Goal: Task Accomplishment & Management: Manage account settings

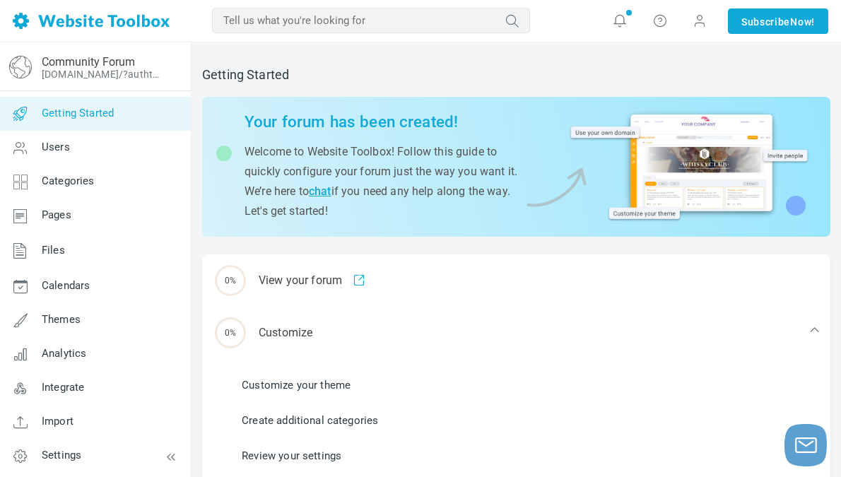
click at [694, 182] on div at bounding box center [689, 164] width 240 height 123
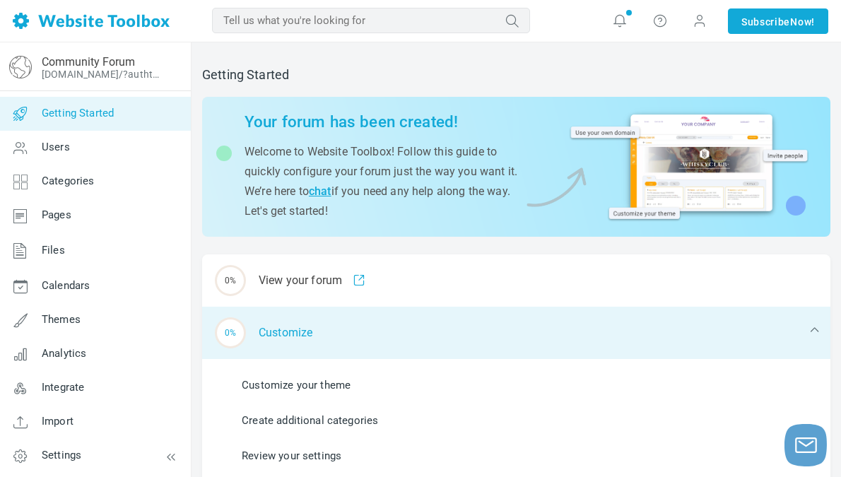
click at [601, 319] on div "0% Customize" at bounding box center [516, 333] width 628 height 52
click at [605, 319] on div "0% Customize" at bounding box center [516, 333] width 628 height 52
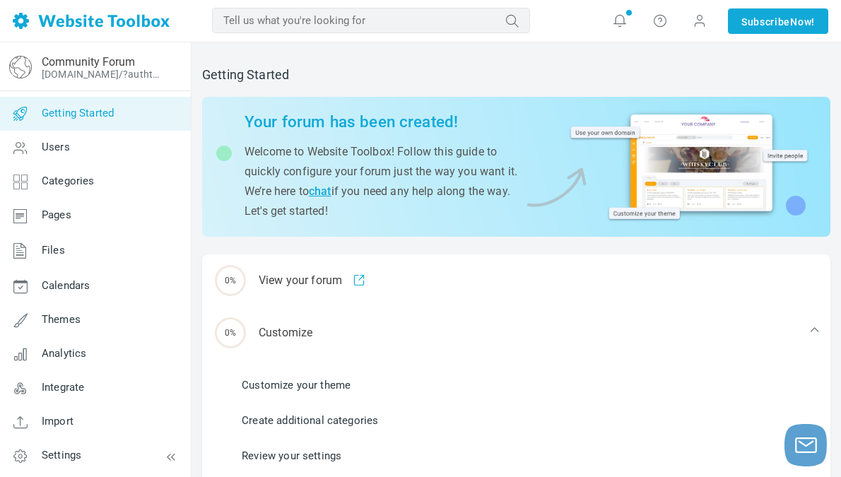
click at [288, 384] on link "Customize your theme" at bounding box center [296, 385] width 109 height 16
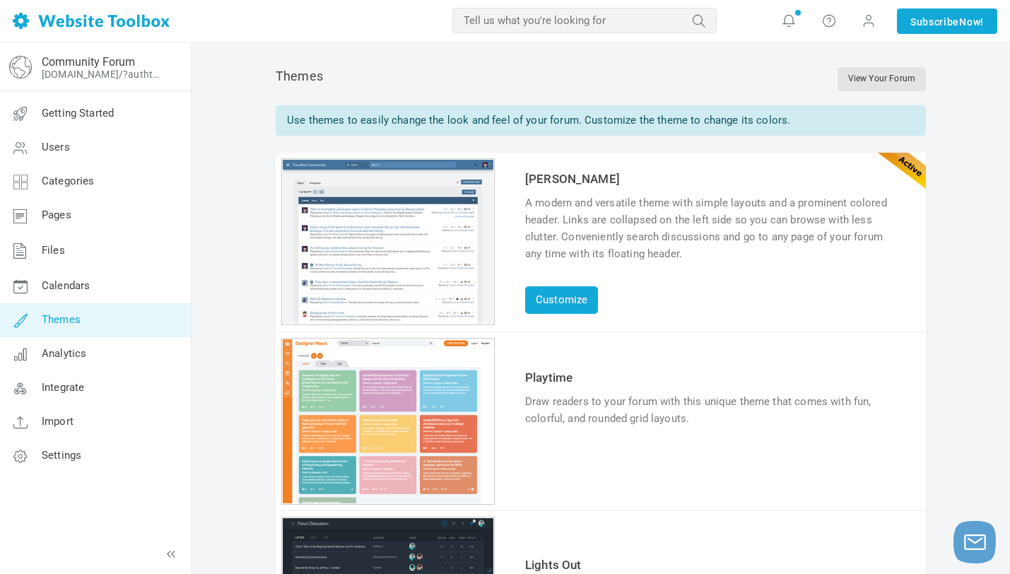
click at [373, 390] on div "1 2 3 4 5 6" at bounding box center [387, 421] width 213 height 167
click at [555, 305] on link "Customize" at bounding box center [561, 300] width 73 height 28
click at [586, 463] on link "Try & Customize" at bounding box center [577, 462] width 104 height 23
click at [557, 305] on link "Customize" at bounding box center [561, 300] width 73 height 28
click at [561, 307] on link "Customize" at bounding box center [561, 300] width 73 height 28
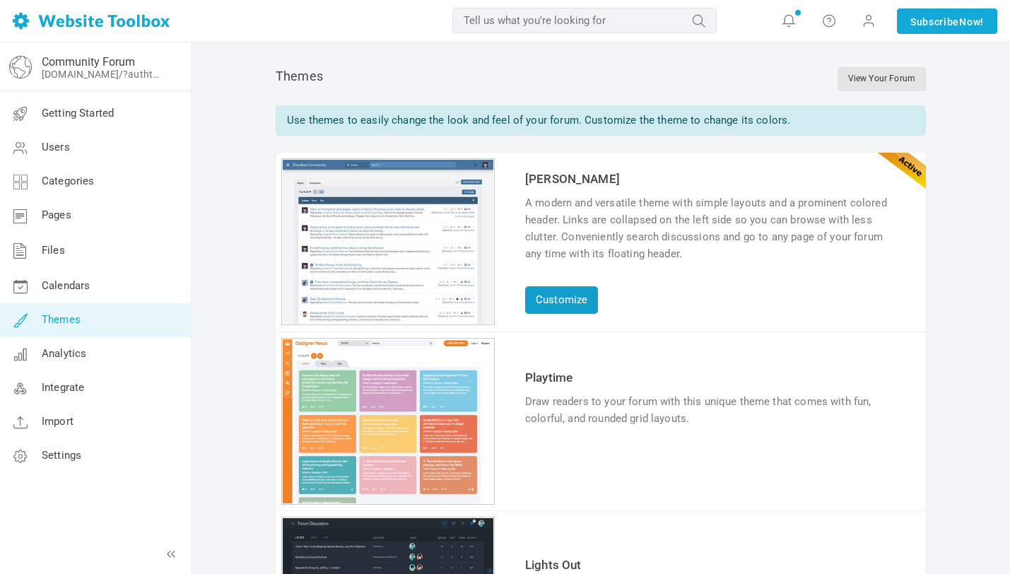
click at [565, 298] on link "Customize" at bounding box center [561, 300] width 73 height 28
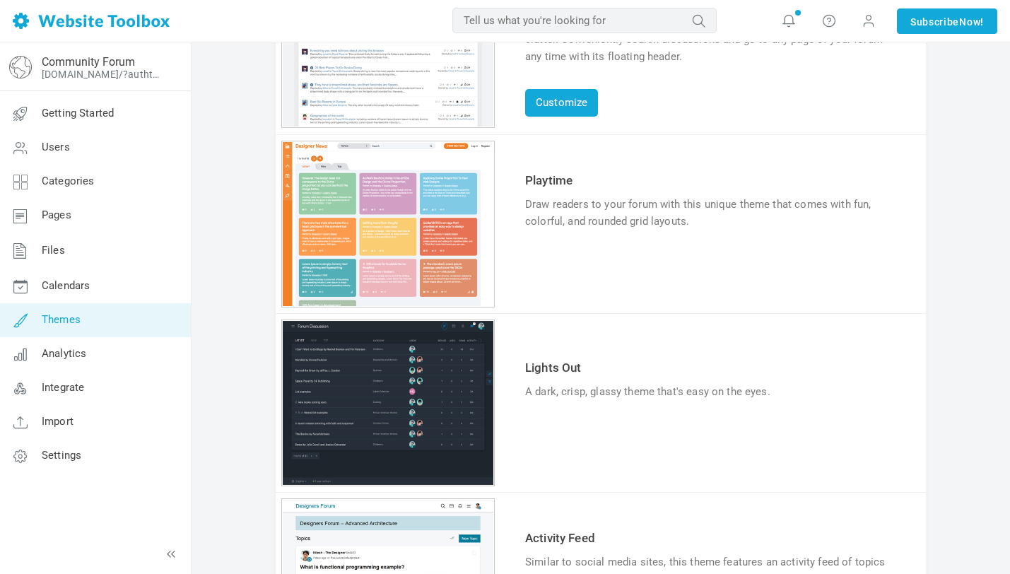
scroll to position [198, 0]
click at [569, 430] on link "Try & Customize" at bounding box center [577, 434] width 104 height 23
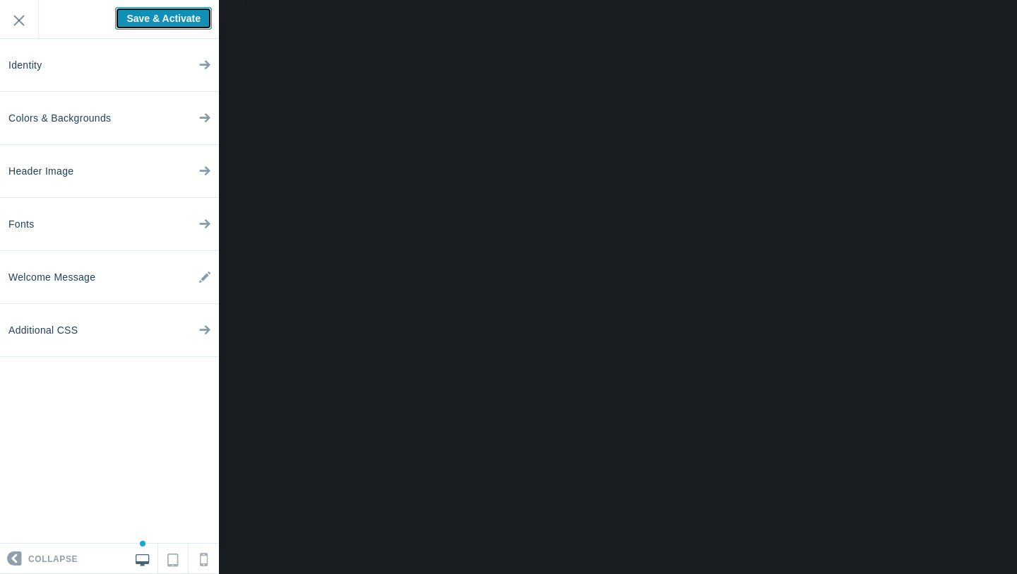
click at [170, 14] on input "Save & Activate" at bounding box center [163, 18] width 97 height 23
type input "Saving..."
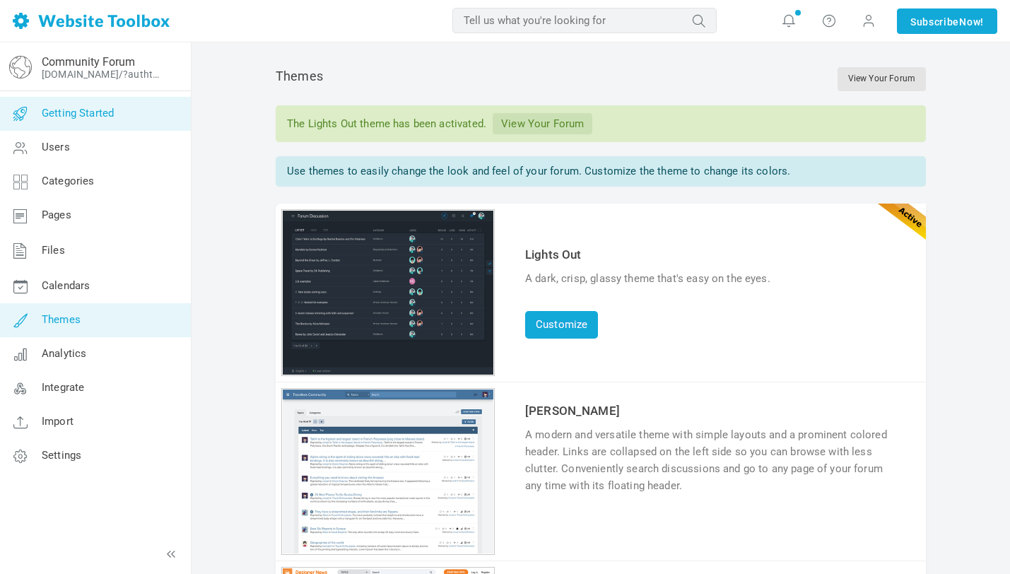
click at [112, 114] on span "Getting Started" at bounding box center [78, 113] width 72 height 13
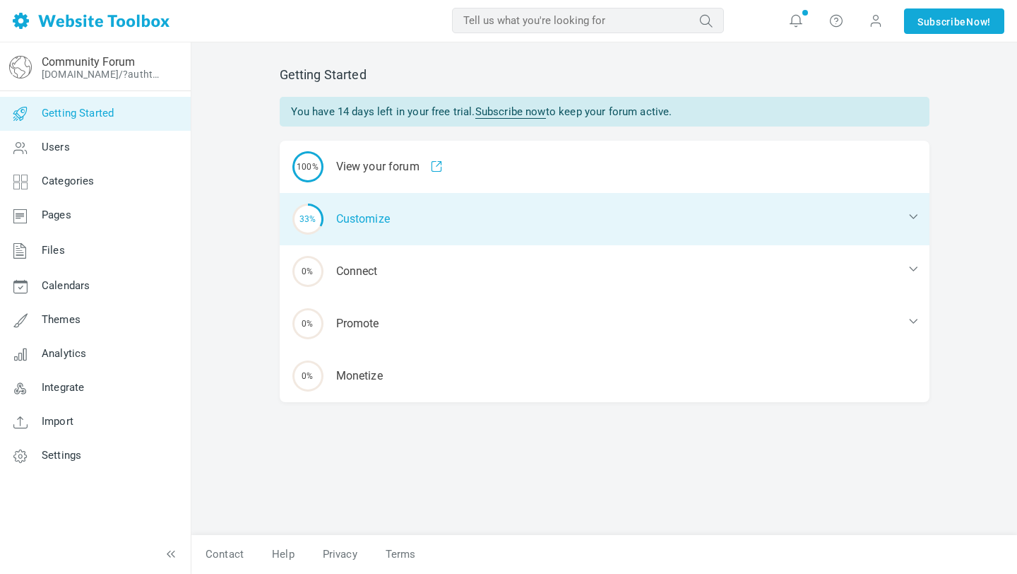
click at [373, 224] on div "33% Customize" at bounding box center [605, 219] width 650 height 52
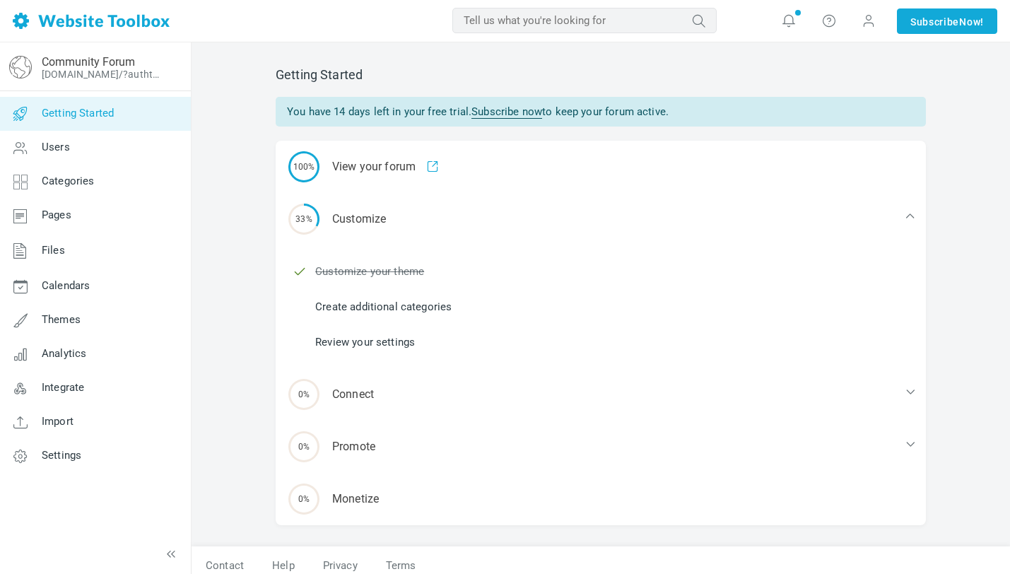
click at [384, 307] on link "Create additional categories" at bounding box center [383, 307] width 136 height 16
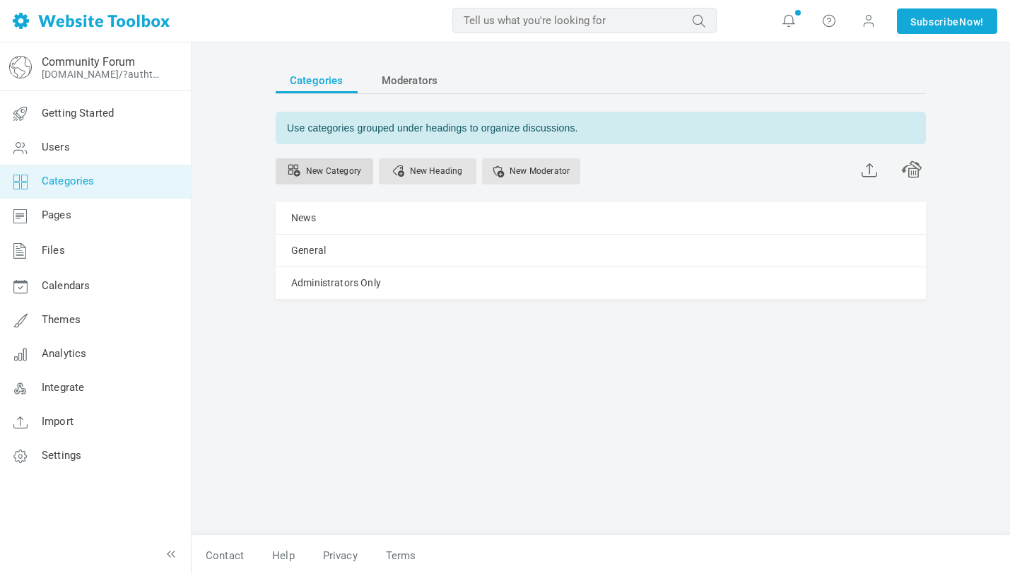
click at [343, 175] on link "New Category" at bounding box center [325, 171] width 98 height 26
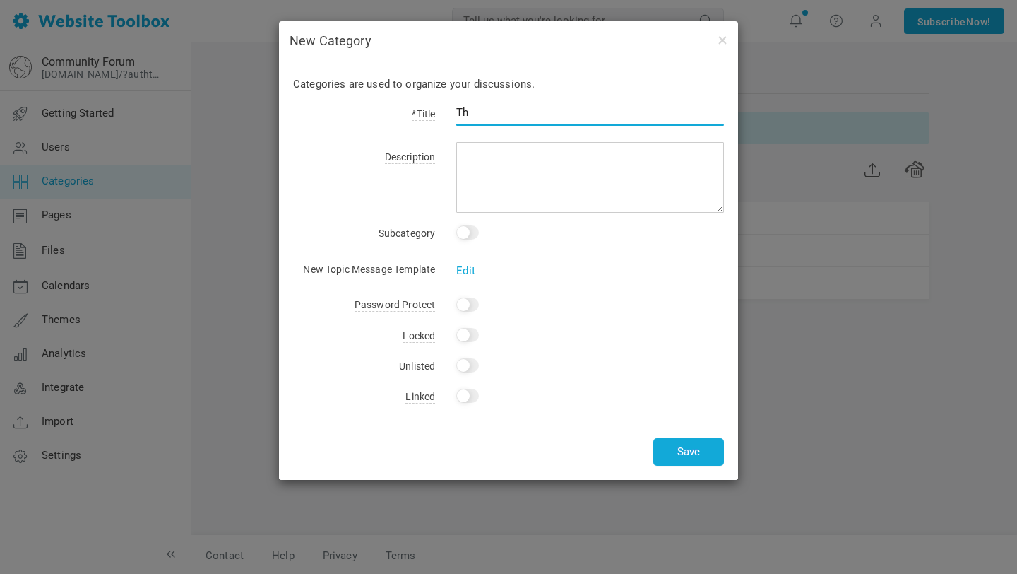
type input "T"
type input "Teachings"
click at [694, 458] on button "Save" at bounding box center [689, 452] width 71 height 28
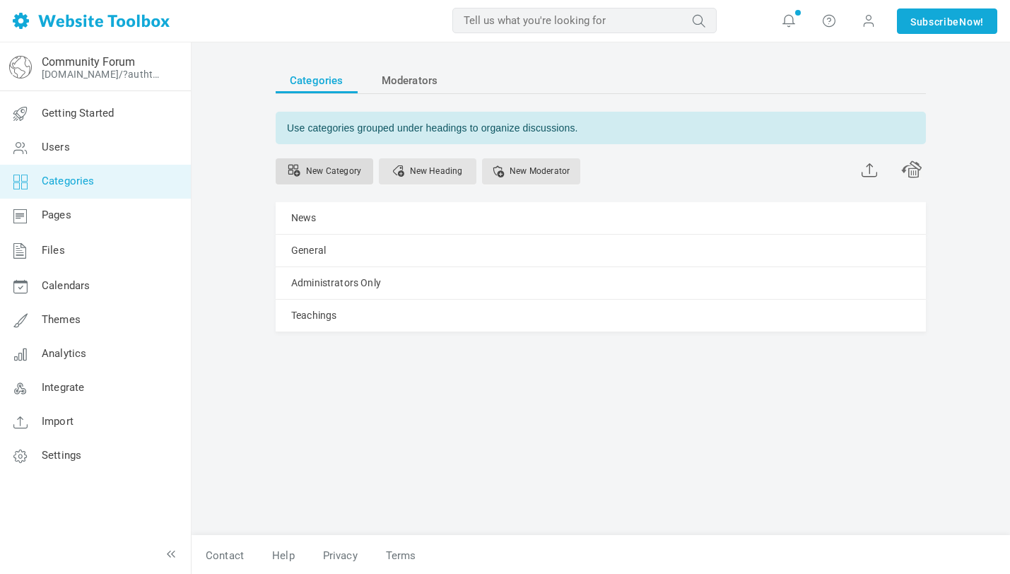
click at [328, 167] on link "New Category" at bounding box center [325, 171] width 98 height 26
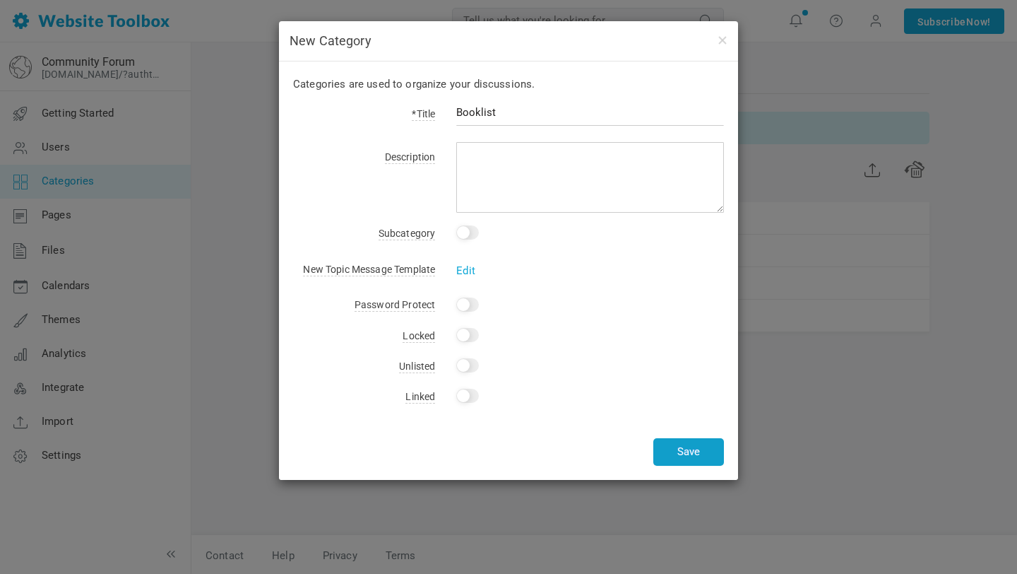
type input "Booklist"
click at [696, 450] on button "Save" at bounding box center [689, 452] width 71 height 28
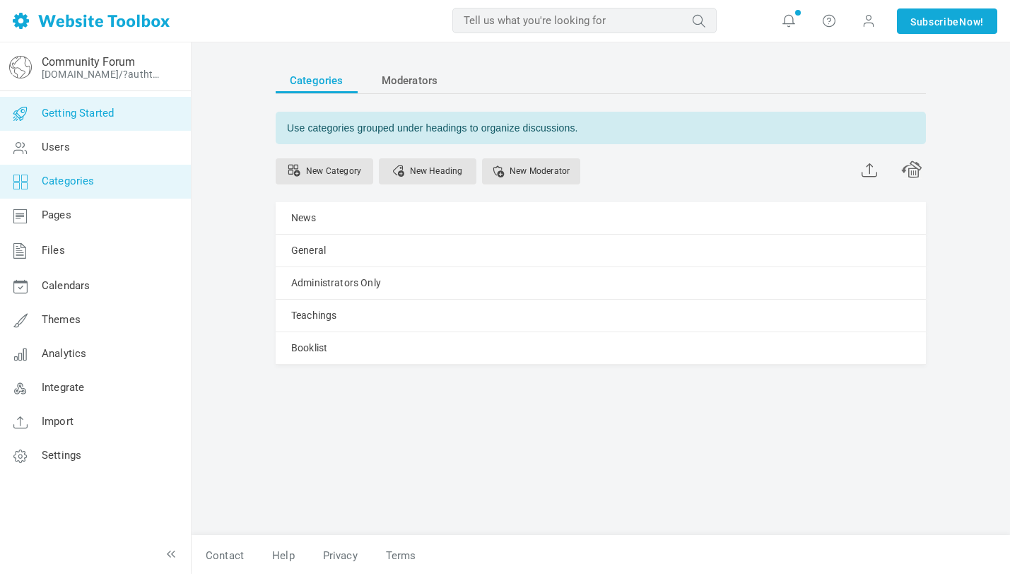
click at [58, 115] on span "Getting Started" at bounding box center [78, 113] width 72 height 13
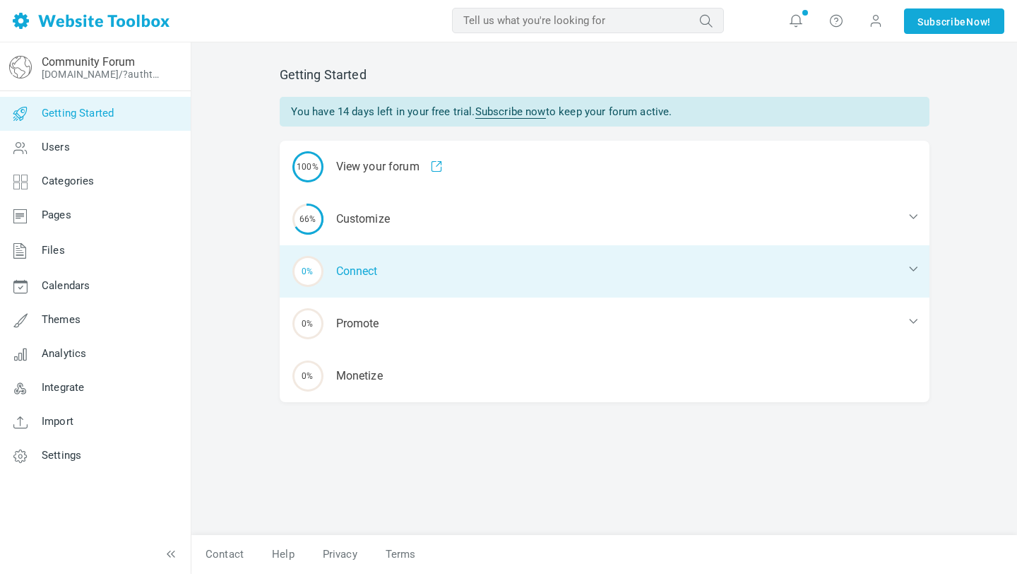
click at [366, 276] on div "0% Connect" at bounding box center [605, 271] width 650 height 52
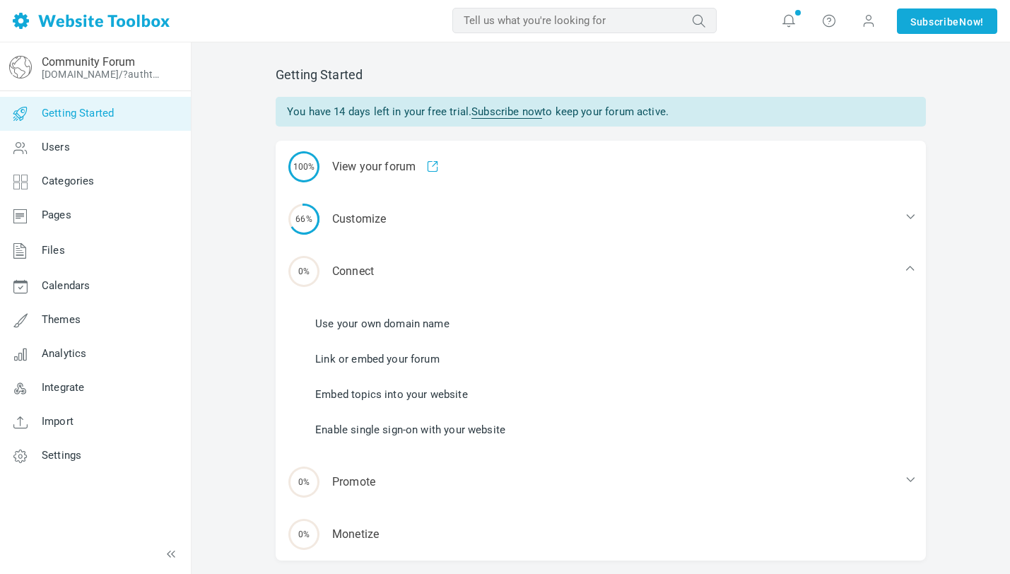
click at [384, 358] on link "Link or embed your forum" at bounding box center [377, 359] width 124 height 16
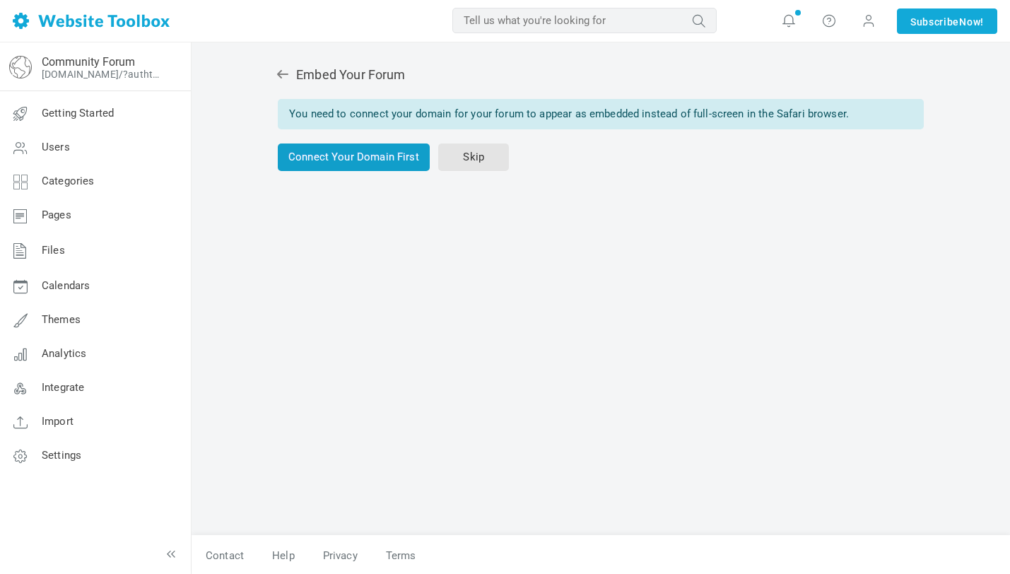
click at [363, 158] on link "Connect Your Domain First" at bounding box center [354, 157] width 152 height 28
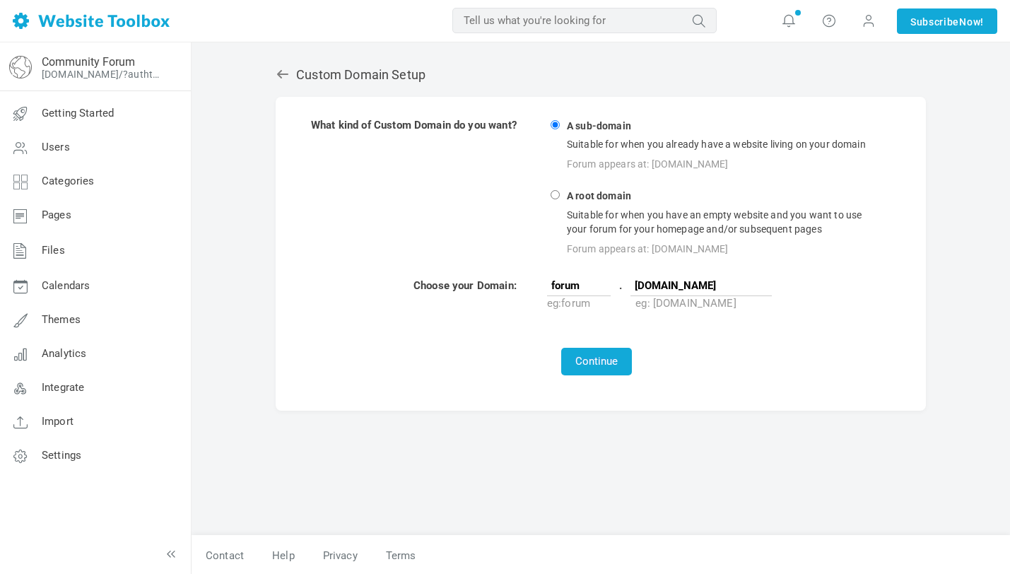
scroll to position [0, 6]
type input "www.sarahofmagdalene.com"
click at [601, 365] on button "Continue" at bounding box center [596, 362] width 71 height 28
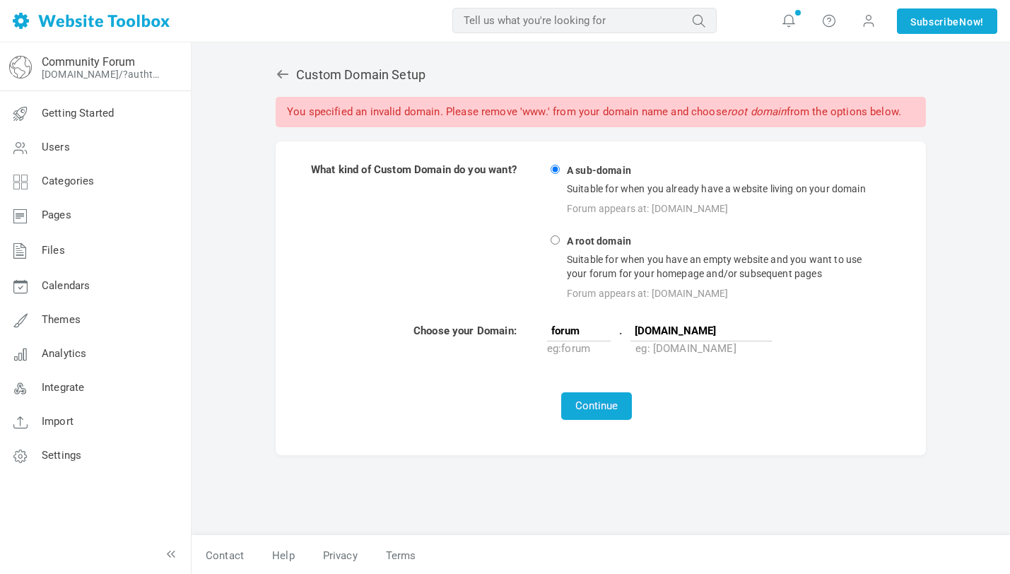
drag, startPoint x: 664, startPoint y: 331, endPoint x: 622, endPoint y: 330, distance: 42.4
click at [622, 330] on td "forum . www.sarahofmagdalene.com eg: forum eg: mysite.com" at bounding box center [714, 340] width 337 height 34
type input "sarahofmagdalene.com"
click at [603, 408] on button "Continue" at bounding box center [596, 406] width 71 height 28
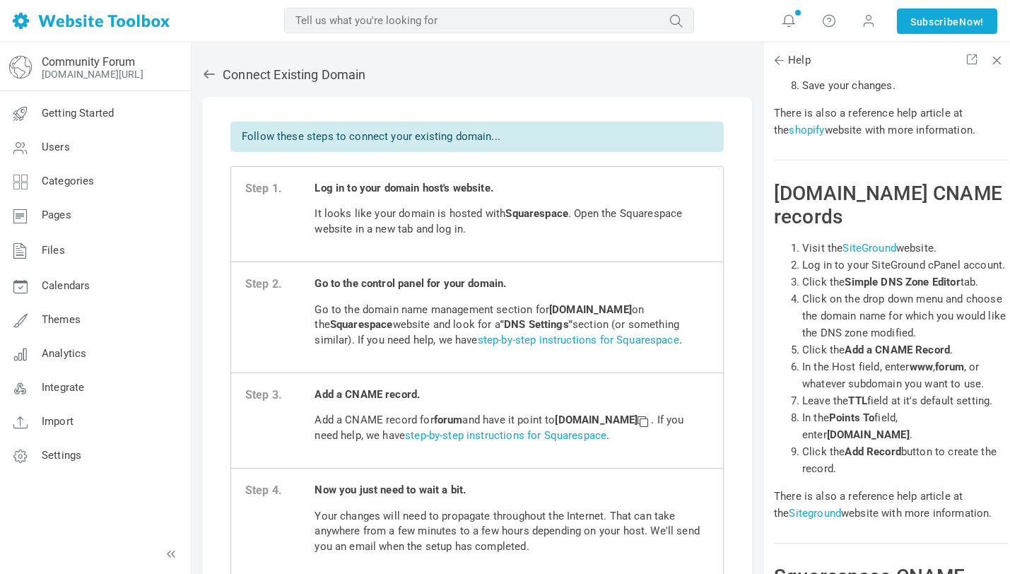
scroll to position [28163, 0]
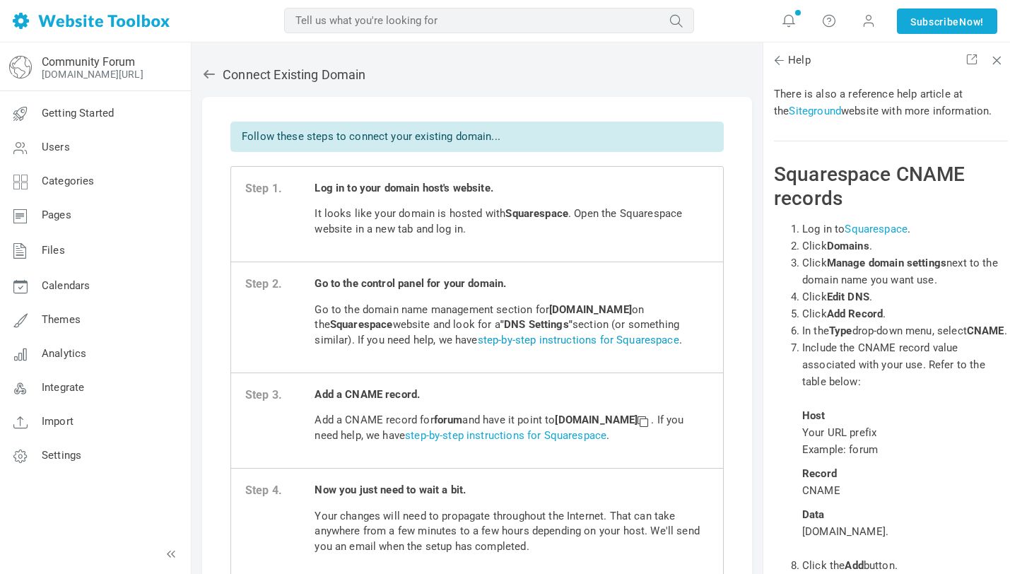
click at [586, 339] on link "step-by-step instructions for Squarespace" at bounding box center [578, 339] width 201 height 13
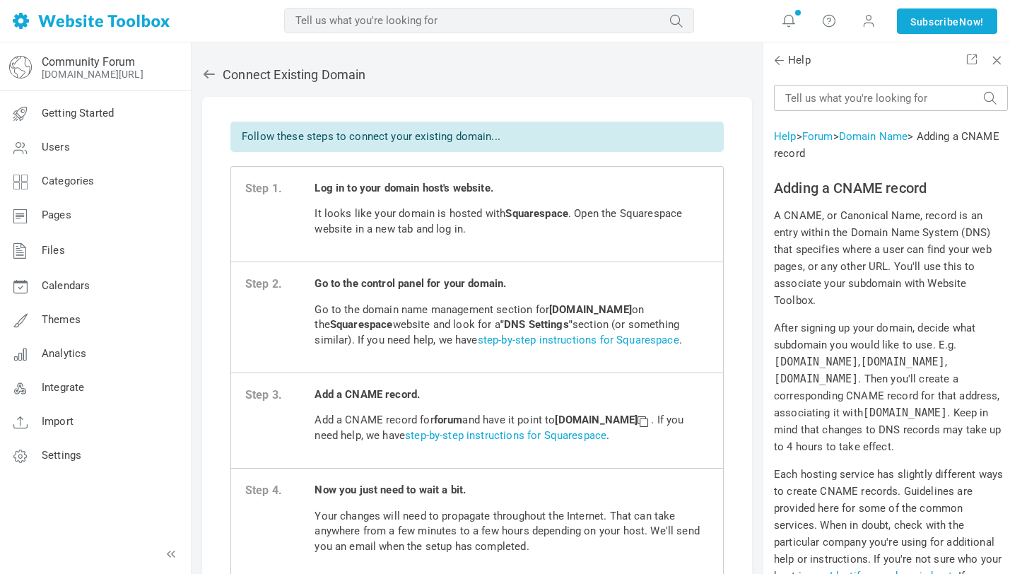
click at [498, 478] on li "Step 4. Now you just need to wait a bit. Your changes will need to propagate th…" at bounding box center [477, 523] width 492 height 110
drag, startPoint x: 562, startPoint y: 420, endPoint x: 714, endPoint y: 424, distance: 151.3
click at [714, 424] on li "Step 3. Add a CNAME record. Add a CNAME record for forum and have it point to c…" at bounding box center [477, 420] width 492 height 95
copy strong "[DOMAIN_NAME]"
click at [531, 374] on li "Step 3. Add a CNAME record. Add a CNAME record for forum and have it point to c…" at bounding box center [477, 420] width 492 height 95
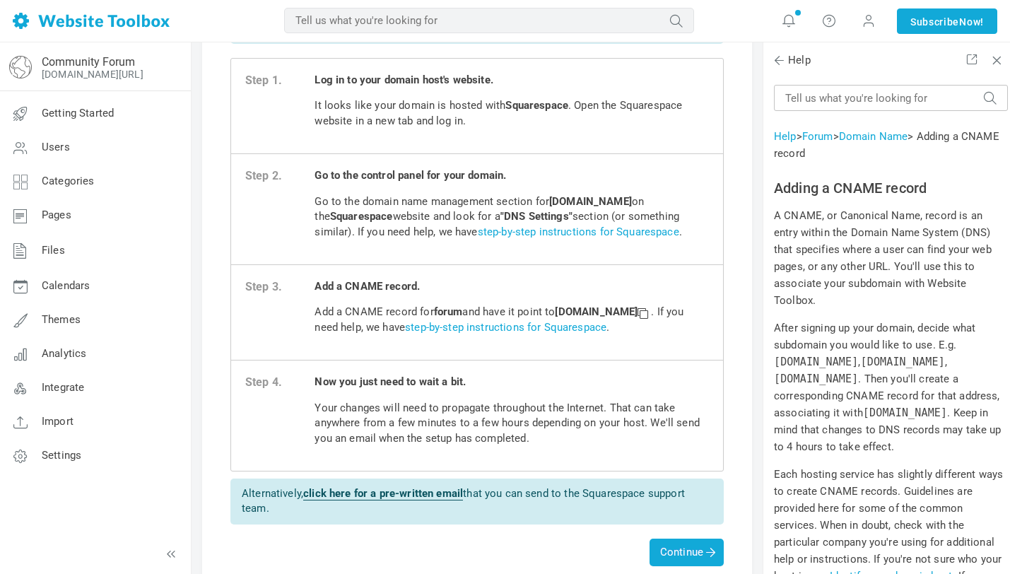
scroll to position [141, 0]
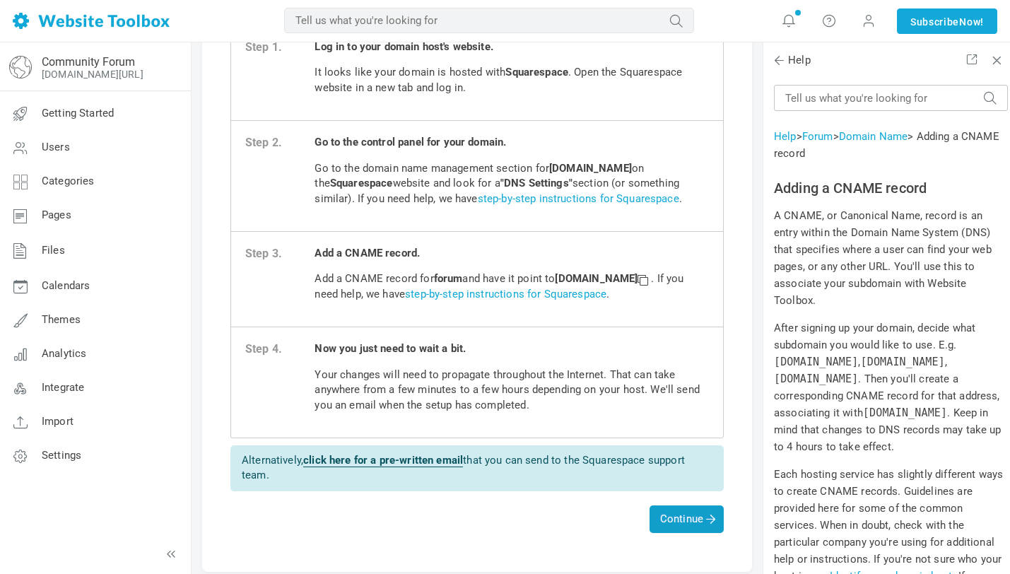
click at [692, 516] on span "Continue" at bounding box center [686, 518] width 53 height 13
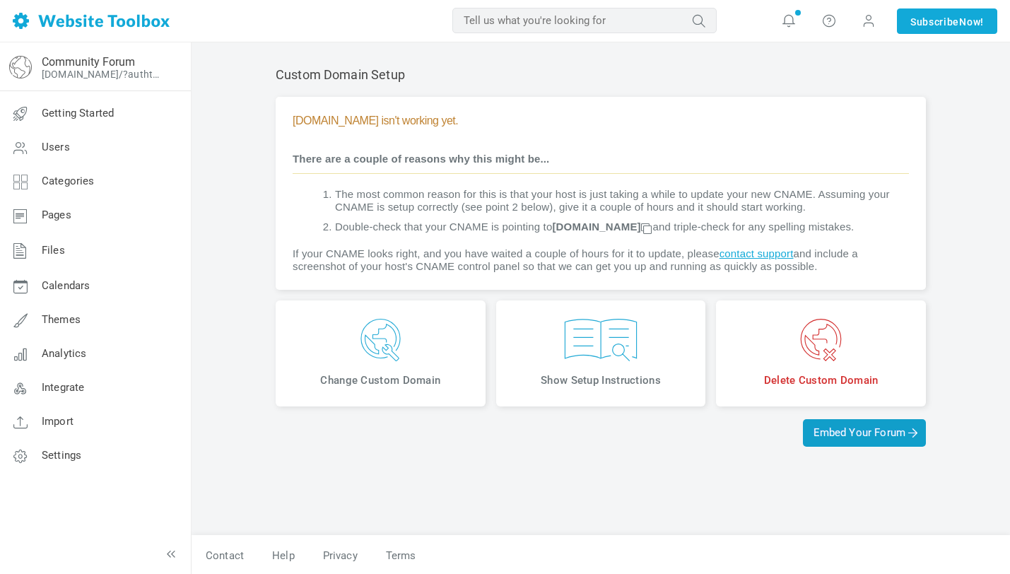
click at [822, 439] on span "Embed Your Forum" at bounding box center [864, 432] width 102 height 13
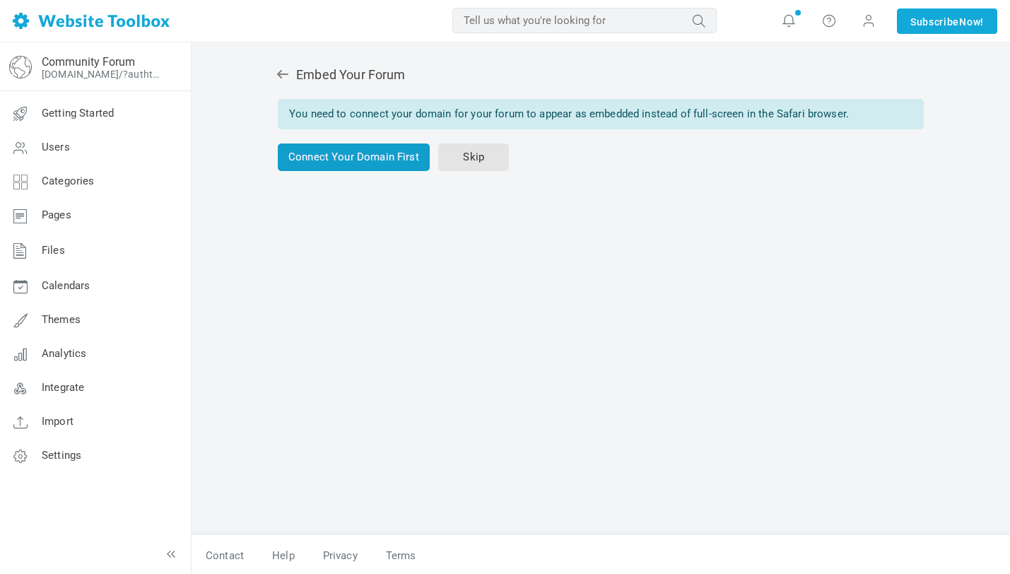
click at [340, 156] on link "Connect Your Domain First" at bounding box center [354, 157] width 152 height 28
